Goal: Book appointment/travel/reservation

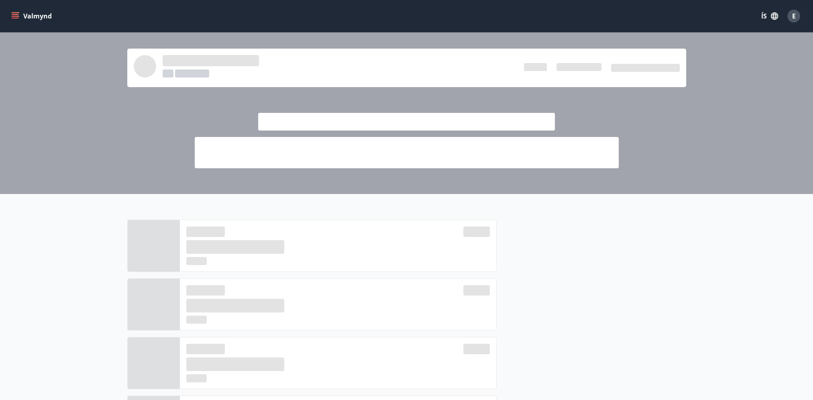
click at [20, 14] on button "Valmynd" at bounding box center [32, 16] width 45 height 14
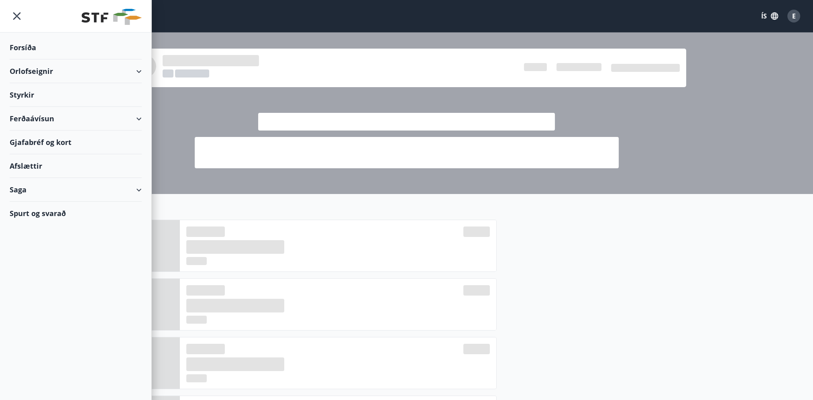
click at [40, 77] on div "Orlofseignir" at bounding box center [76, 71] width 132 height 24
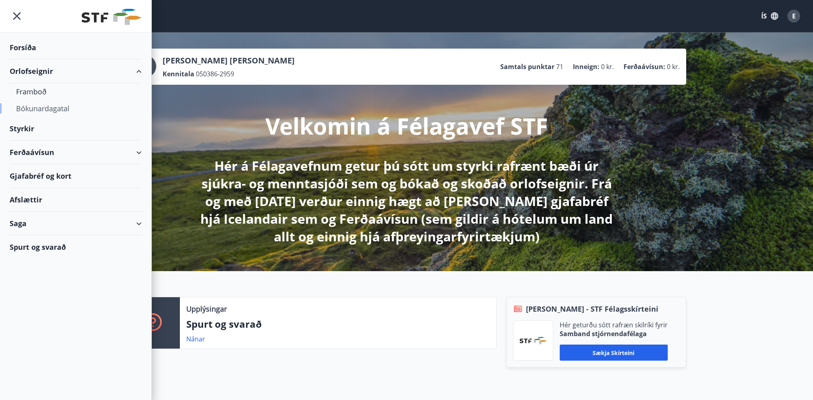
click at [41, 110] on div "Bókunardagatal" at bounding box center [75, 108] width 119 height 17
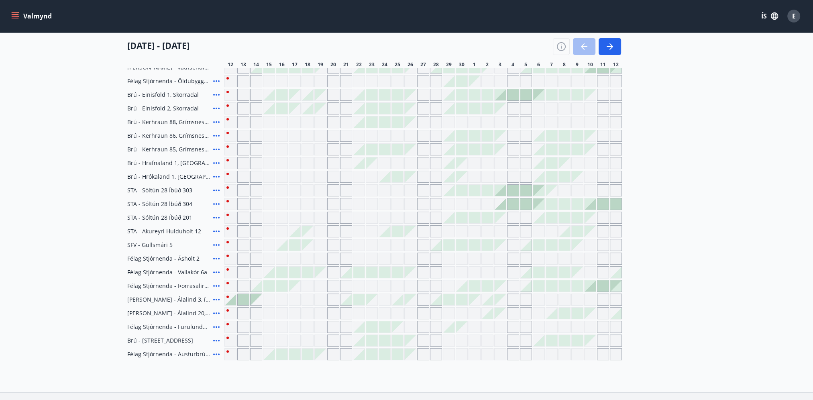
scroll to position [201, 0]
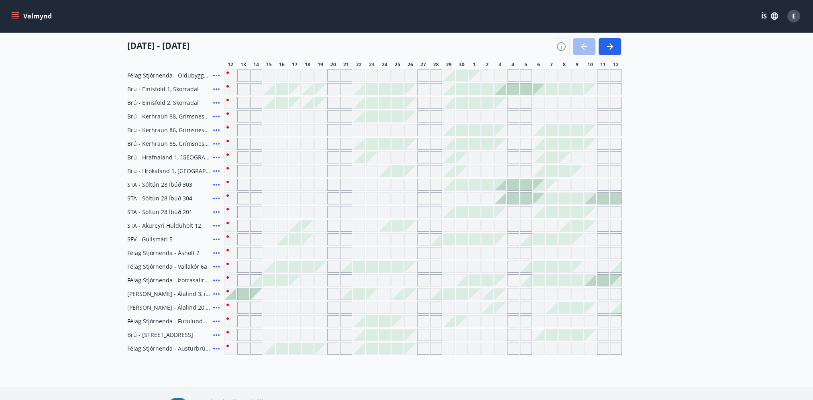
click at [270, 307] on div "Gráir dagar eru ekki bókanlegir" at bounding box center [269, 308] width 12 height 12
click at [550, 310] on div at bounding box center [551, 307] width 11 height 11
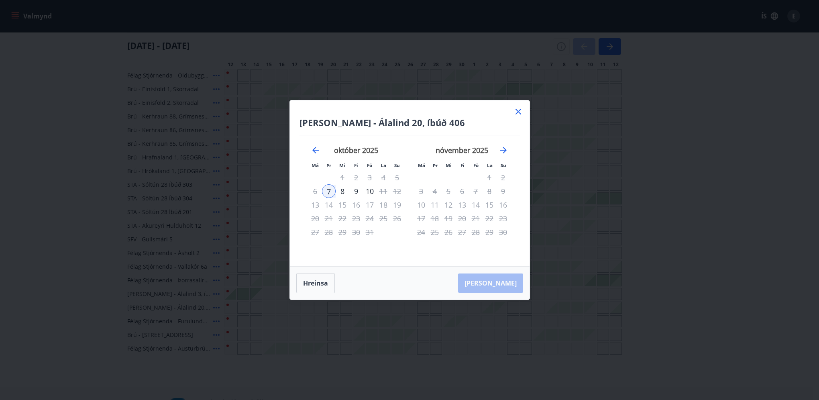
click at [344, 192] on div "8" at bounding box center [343, 191] width 14 height 14
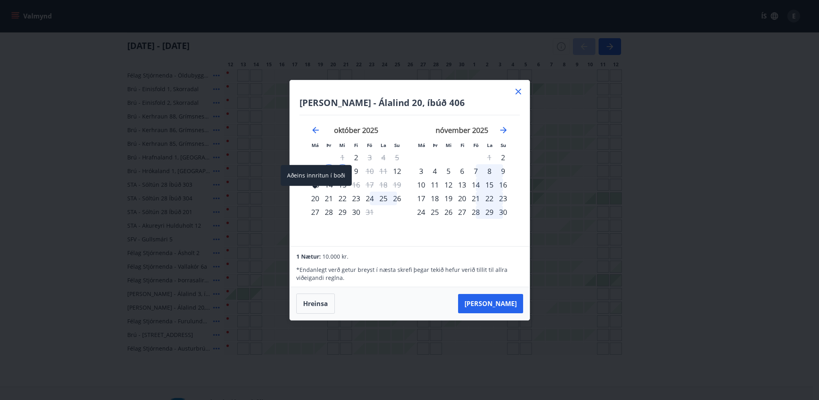
click at [316, 198] on div "20" at bounding box center [315, 199] width 14 height 14
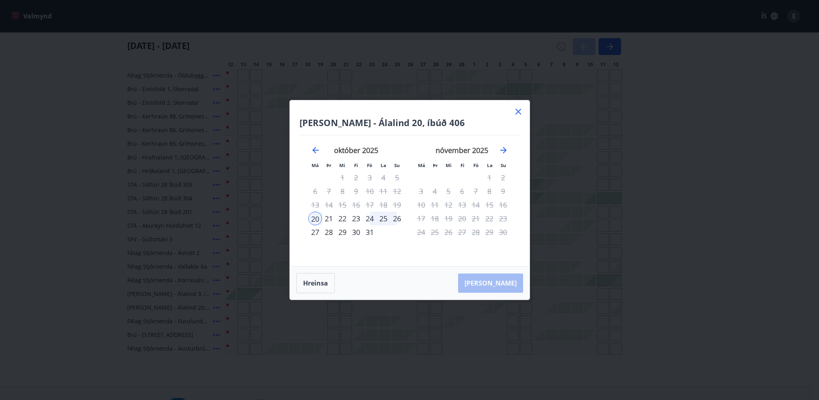
click at [397, 215] on div "26" at bounding box center [397, 219] width 14 height 14
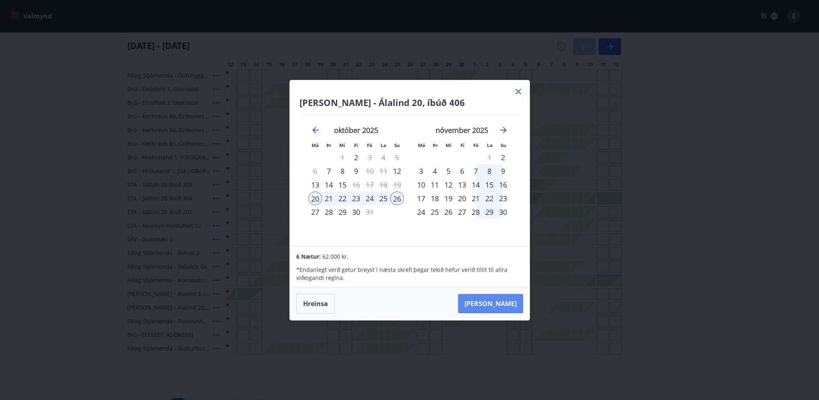
click at [501, 307] on button "[PERSON_NAME]" at bounding box center [490, 303] width 65 height 19
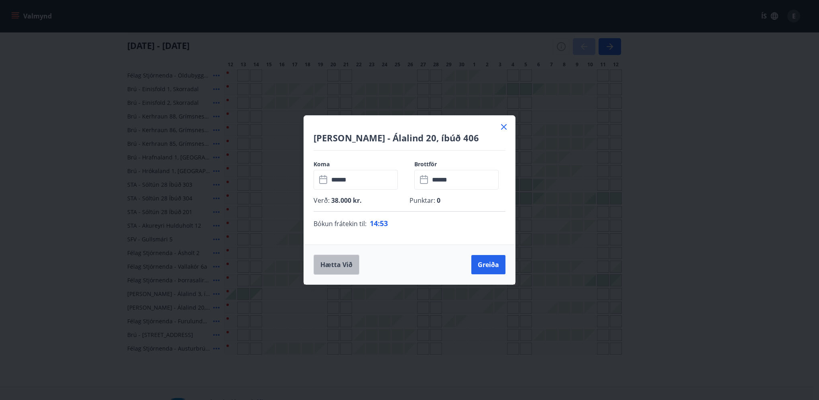
click at [337, 262] on button "Hætta við" at bounding box center [337, 265] width 46 height 20
